Goal: Task Accomplishment & Management: Complete application form

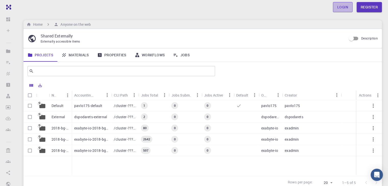
click at [343, 7] on link "Login" at bounding box center [343, 7] width 20 height 10
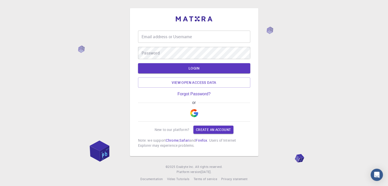
click at [179, 38] on input "Email address or Username" at bounding box center [194, 37] width 112 height 12
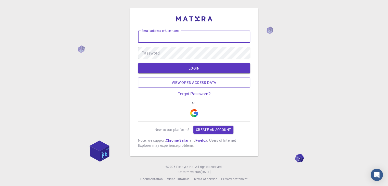
click at [179, 38] on input "Email address or Username" at bounding box center [194, 37] width 112 height 12
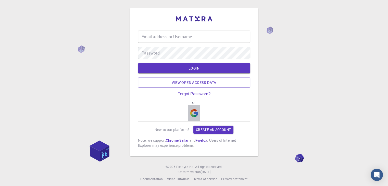
click at [198, 106] on button "button" at bounding box center [194, 113] width 12 height 16
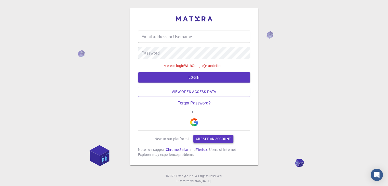
click at [208, 140] on link "Create an account" at bounding box center [213, 139] width 40 height 8
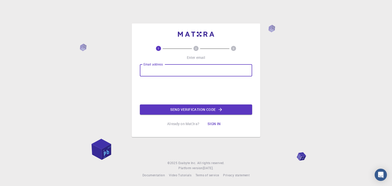
click at [166, 70] on input "Email address" at bounding box center [196, 70] width 112 height 12
type input "[EMAIL_ADDRESS][DOMAIN_NAME]"
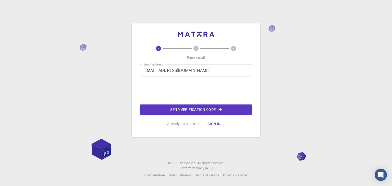
click at [184, 109] on button "Send verification code" at bounding box center [196, 110] width 112 height 10
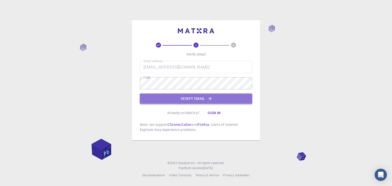
click at [214, 98] on button "Verify email" at bounding box center [196, 99] width 112 height 10
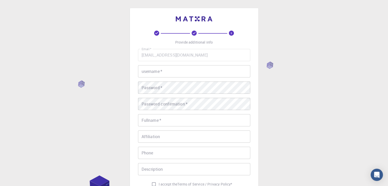
click at [162, 73] on input "username   *" at bounding box center [194, 71] width 112 height 12
click at [165, 73] on input "username   *" at bounding box center [194, 71] width 112 height 12
click at [193, 78] on div "Email   * [EMAIL_ADDRESS][DOMAIN_NAME] Email   * username   * username   * Pass…" at bounding box center [194, 119] width 112 height 140
click at [198, 70] on input "username   *" at bounding box center [194, 71] width 112 height 12
type input "InSarfo"
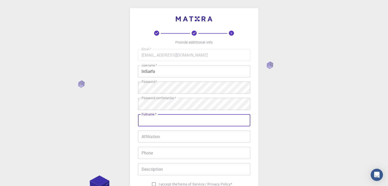
click at [186, 121] on input "Fullname   *" at bounding box center [194, 120] width 112 height 12
type input "[PERSON_NAME]"
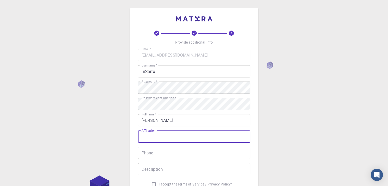
click at [190, 137] on input "Affiliation" at bounding box center [194, 137] width 112 height 12
type input "[GEOGRAPHIC_DATA]"
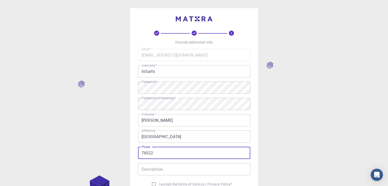
type input "7652289908"
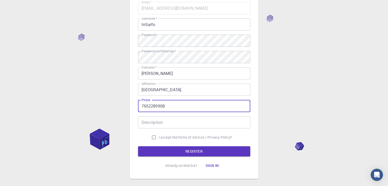
scroll to position [73, 0]
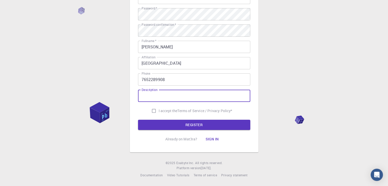
click at [169, 94] on input "Description" at bounding box center [194, 96] width 112 height 12
type input "Graduate Student"
click at [154, 110] on input "I accept the Terms of Service / Privacy Policy *" at bounding box center [154, 111] width 10 height 10
checkbox input "true"
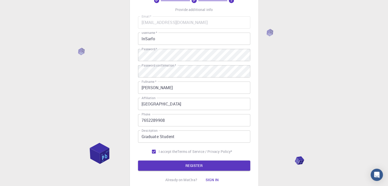
scroll to position [0, 0]
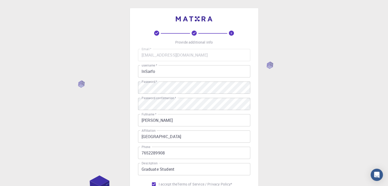
click at [147, 71] on input "InSarfo" at bounding box center [194, 71] width 112 height 12
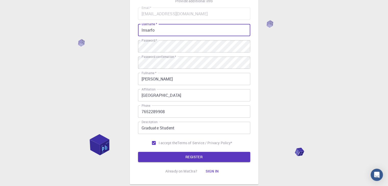
scroll to position [73, 0]
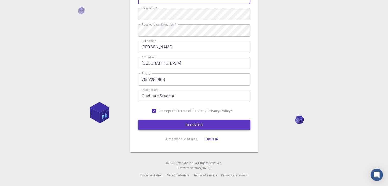
type input "Insarfo"
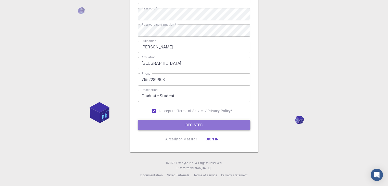
click at [176, 126] on button "REGISTER" at bounding box center [194, 125] width 112 height 10
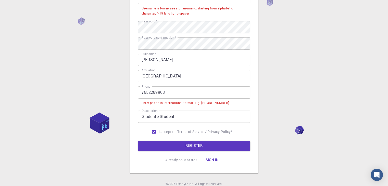
click at [142, 92] on input "7652289908" at bounding box center [194, 92] width 112 height 12
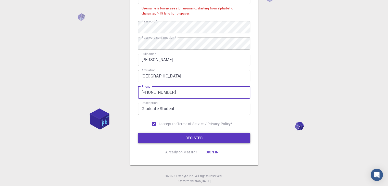
type input "[PHONE_NUMBER]"
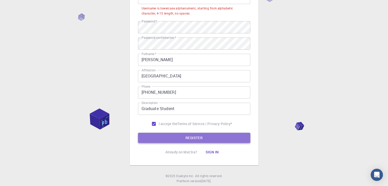
click at [193, 140] on button "REGISTER" at bounding box center [194, 138] width 112 height 10
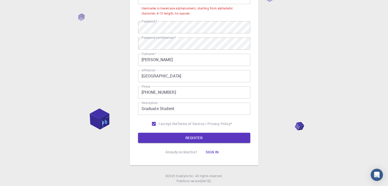
scroll to position [0, 0]
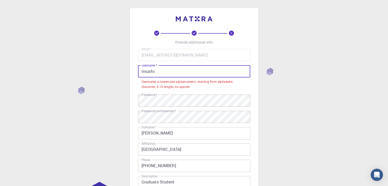
drag, startPoint x: 143, startPoint y: 71, endPoint x: 138, endPoint y: 71, distance: 4.9
click at [138, 71] on input "Insarfo" at bounding box center [194, 71] width 112 height 12
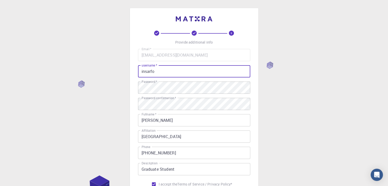
type input "insarfo"
drag, startPoint x: 270, startPoint y: 83, endPoint x: 262, endPoint y: 89, distance: 10.5
click at [270, 83] on div "3 Provide additional info Email   * [EMAIL_ADDRESS][DOMAIN_NAME] Email   * user…" at bounding box center [194, 130] width 388 height 260
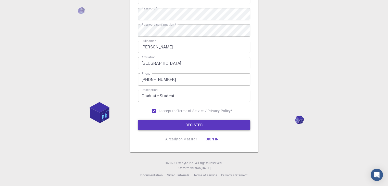
click at [171, 124] on button "REGISTER" at bounding box center [194, 125] width 112 height 10
